Goal: Information Seeking & Learning: Check status

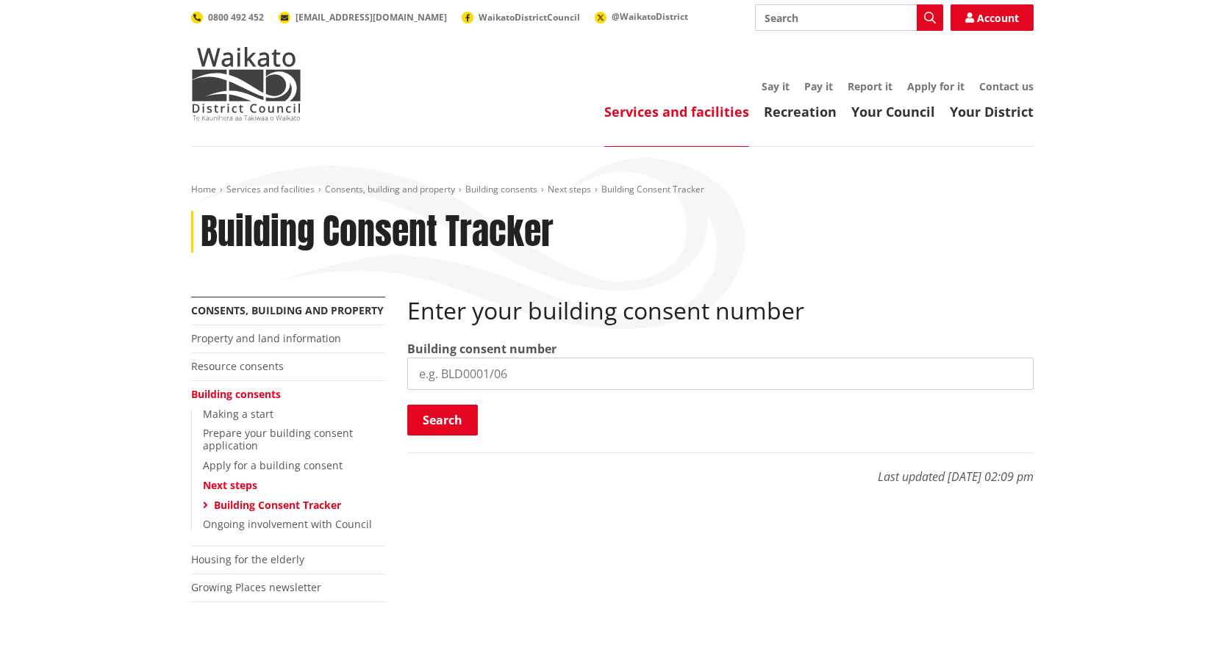
click at [510, 375] on input "search" at bounding box center [720, 374] width 626 height 32
type input "BLD0145/26"
click at [440, 420] on button "Search" at bounding box center [442, 420] width 71 height 31
